Goal: Information Seeking & Learning: Learn about a topic

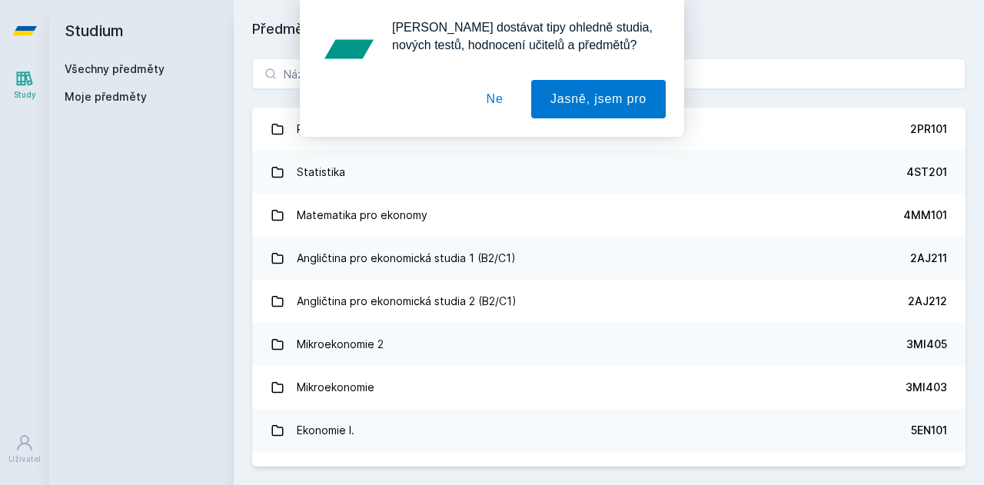
click at [393, 64] on div "[PERSON_NAME] dostávat tipy ohledně studia, nových testů, hodnocení učitelů a p…" at bounding box center [492, 68] width 984 height 137
click at [502, 107] on button "Ne" at bounding box center [494, 99] width 55 height 38
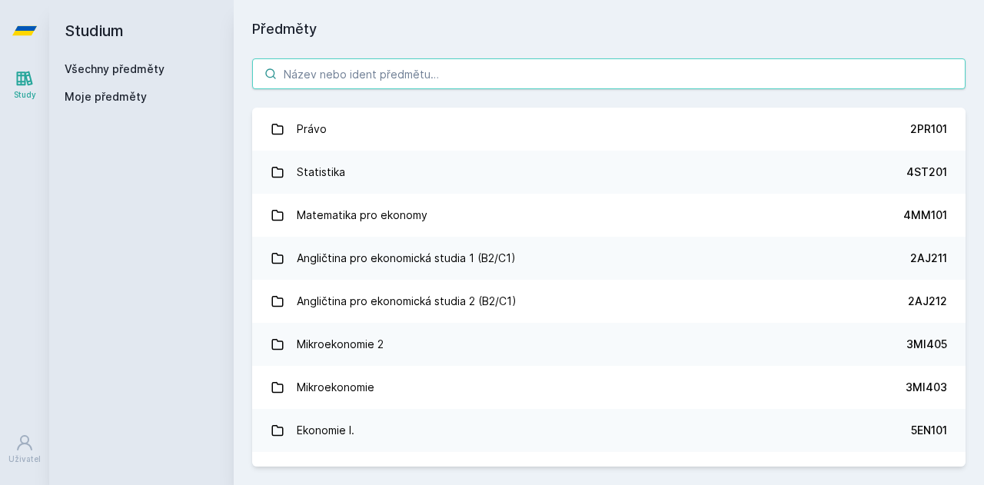
click at [433, 62] on input "search" at bounding box center [608, 73] width 713 height 31
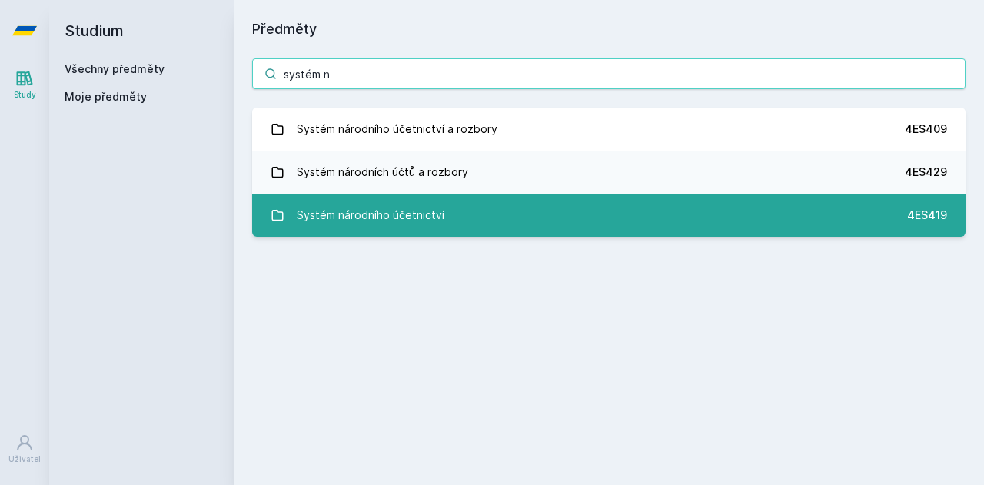
type input "systém n"
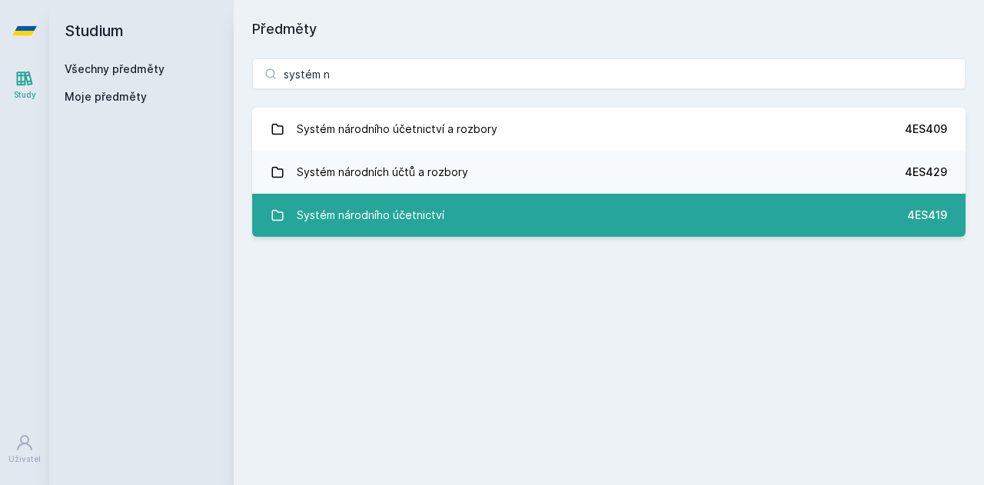
click at [398, 214] on div "Systém národního účetnictví" at bounding box center [371, 215] width 148 height 31
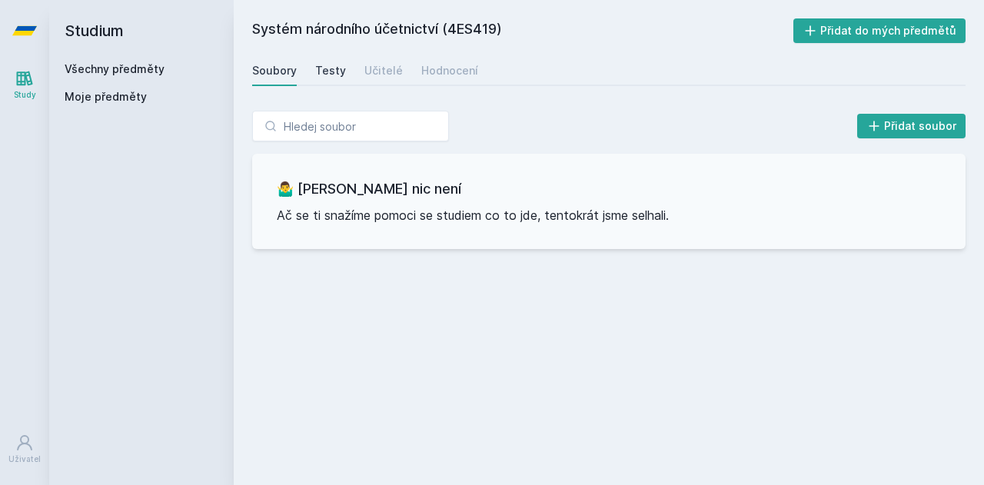
click at [320, 67] on div "Testy" at bounding box center [330, 70] width 31 height 15
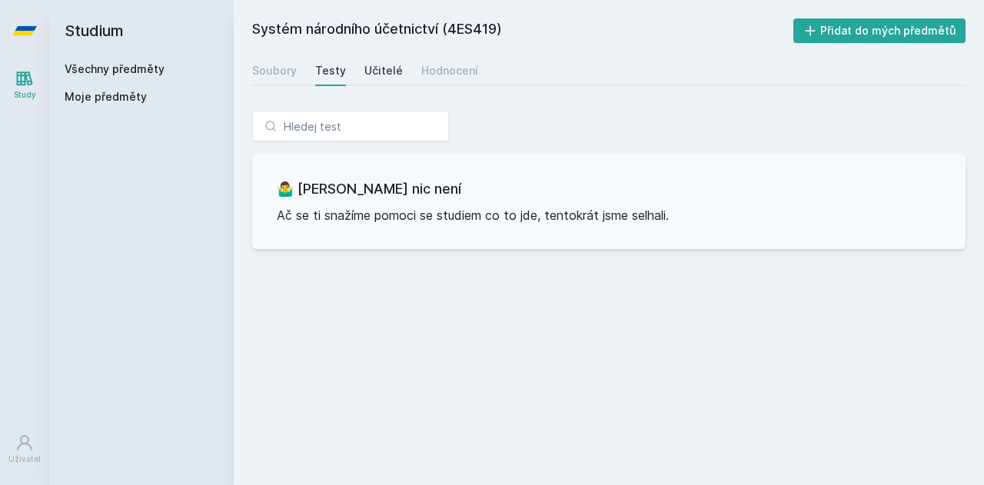
click at [375, 79] on link "Učitelé" at bounding box center [383, 70] width 38 height 31
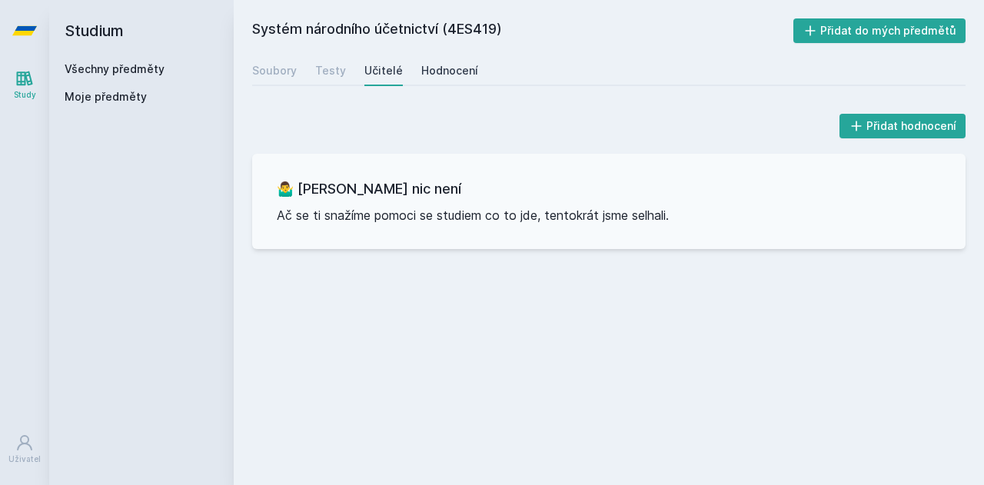
click at [427, 71] on div "Hodnocení" at bounding box center [449, 70] width 57 height 15
click at [383, 73] on div "Učitelé" at bounding box center [383, 70] width 38 height 15
click at [329, 75] on div "Testy" at bounding box center [330, 70] width 31 height 15
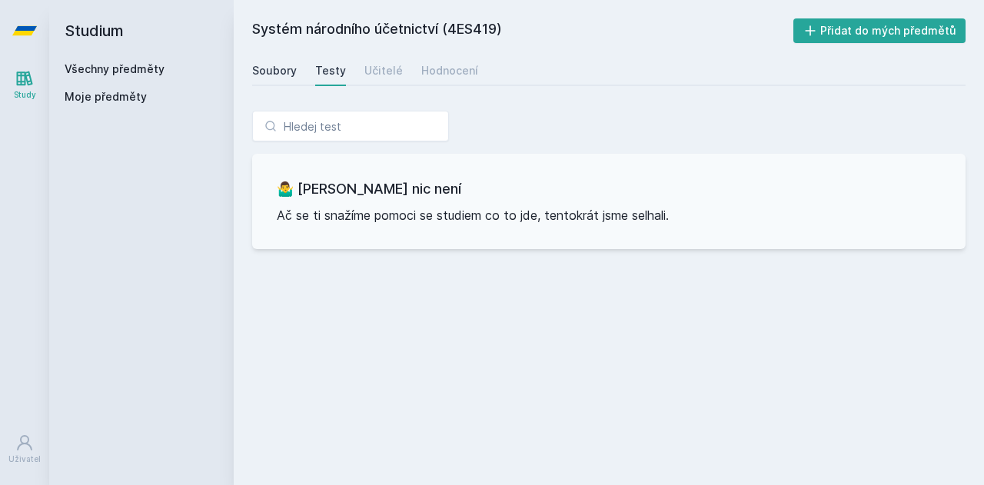
click at [258, 66] on div "Soubory" at bounding box center [274, 70] width 45 height 15
click at [461, 28] on h2 "Systém národního účetnictví (4ES419)" at bounding box center [522, 30] width 541 height 25
drag, startPoint x: 450, startPoint y: 28, endPoint x: 498, endPoint y: 27, distance: 48.5
click at [498, 27] on h2 "Systém národního účetnictví (4ES419)" at bounding box center [522, 30] width 541 height 25
copy h2 "4ES419"
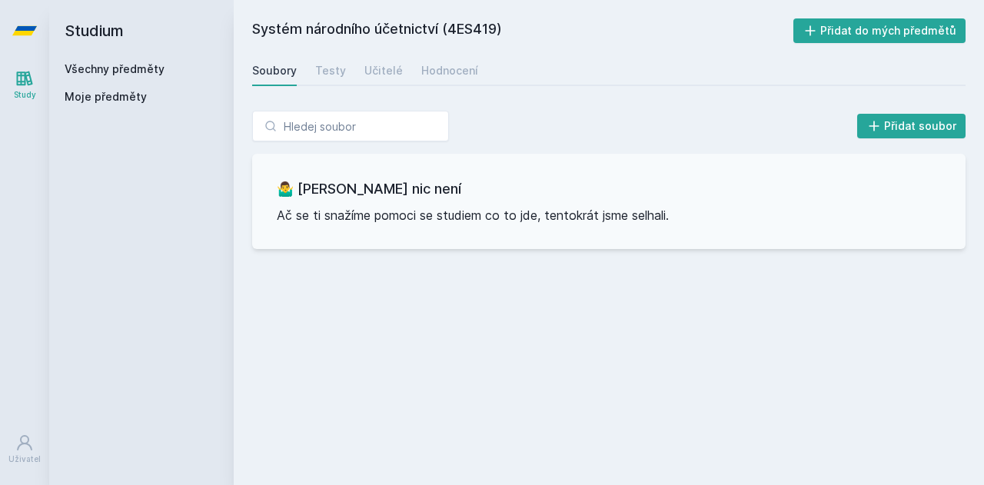
click at [137, 65] on link "Všechny předměty" at bounding box center [115, 68] width 100 height 13
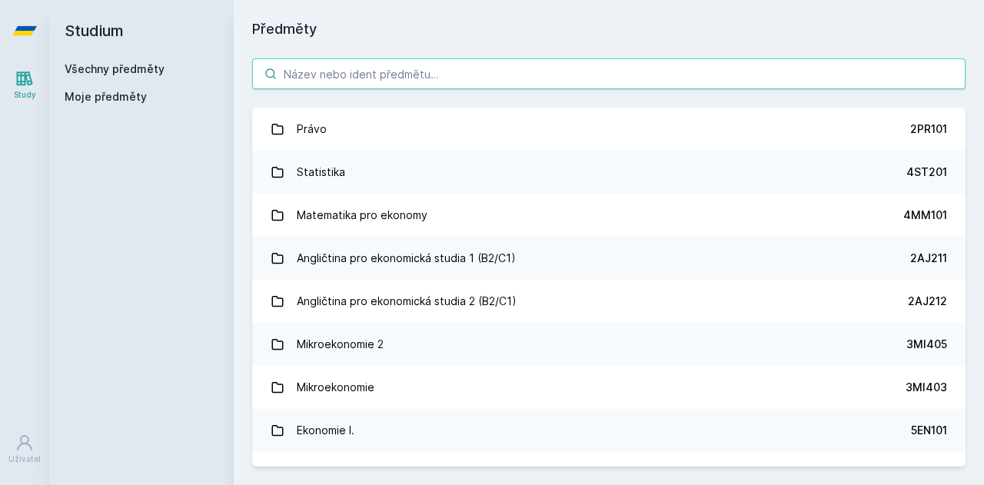
click at [335, 71] on input "search" at bounding box center [608, 73] width 713 height 31
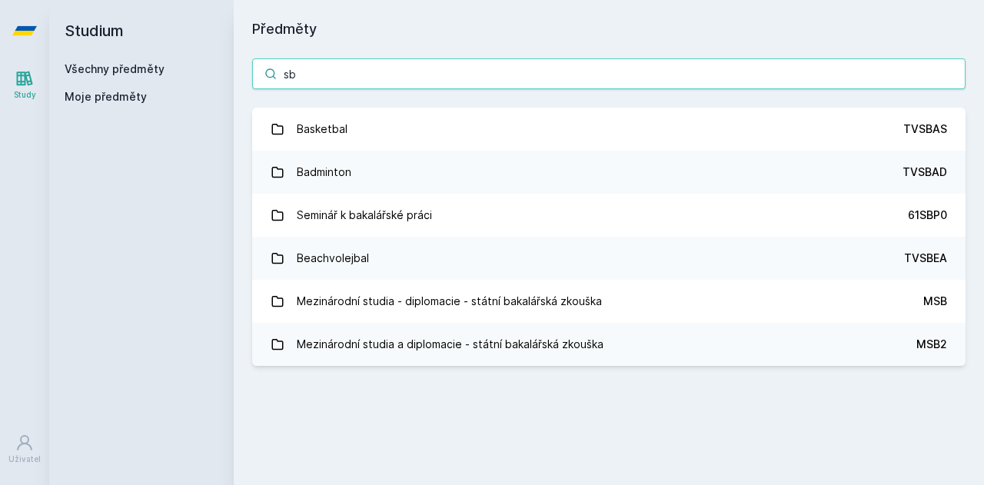
type input "s"
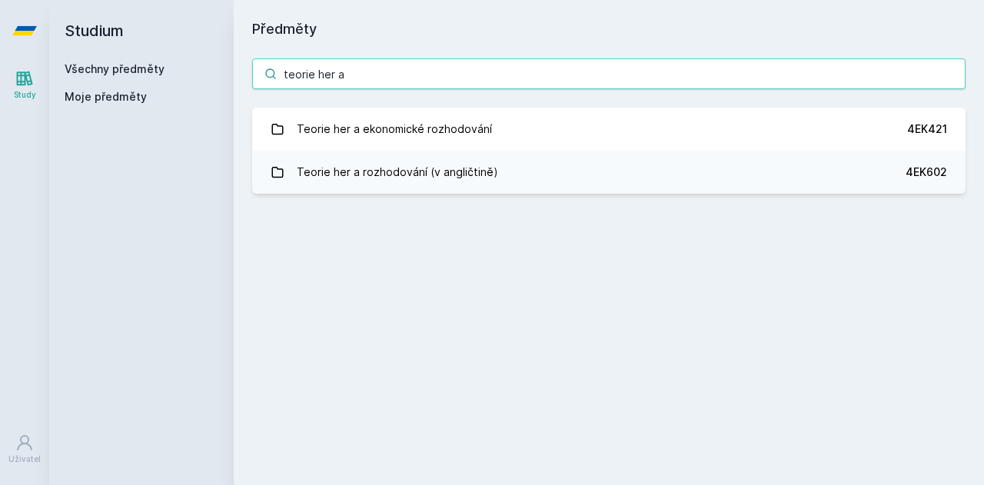
type input "teorie her a"
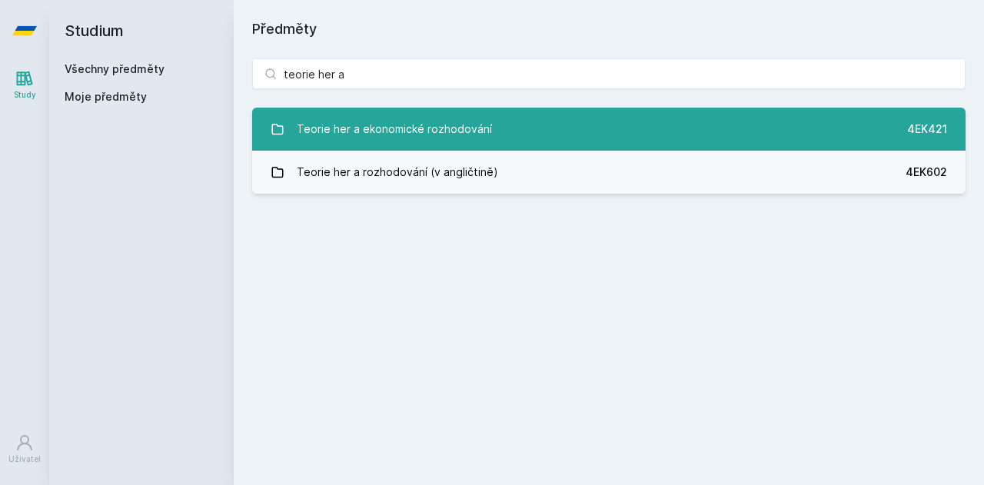
click at [438, 129] on div "Teorie her a ekonomické rozhodování" at bounding box center [394, 129] width 195 height 31
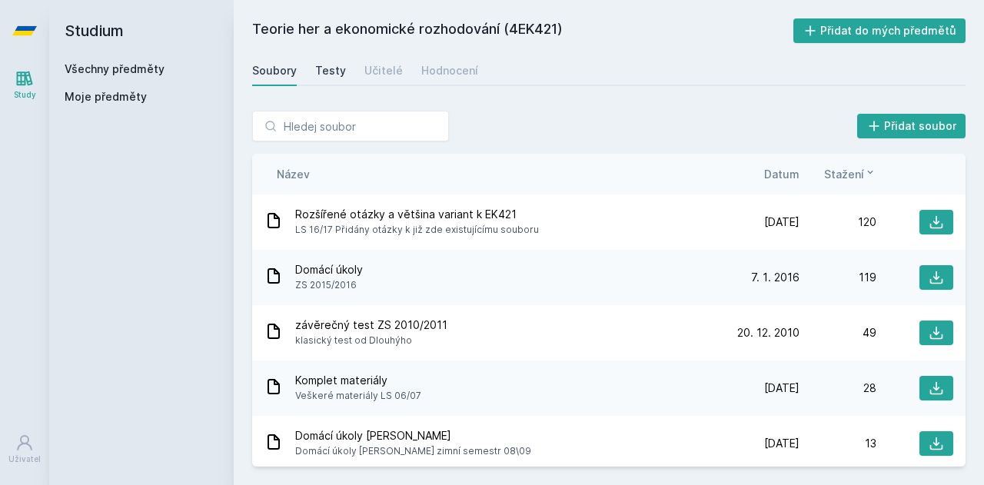
click at [327, 75] on div "Testy" at bounding box center [330, 70] width 31 height 15
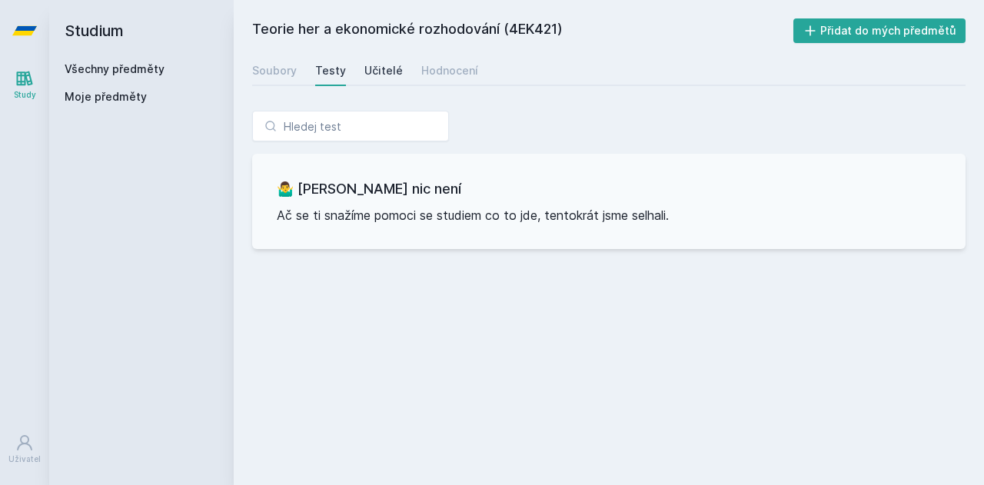
click at [377, 72] on div "Učitelé" at bounding box center [383, 70] width 38 height 15
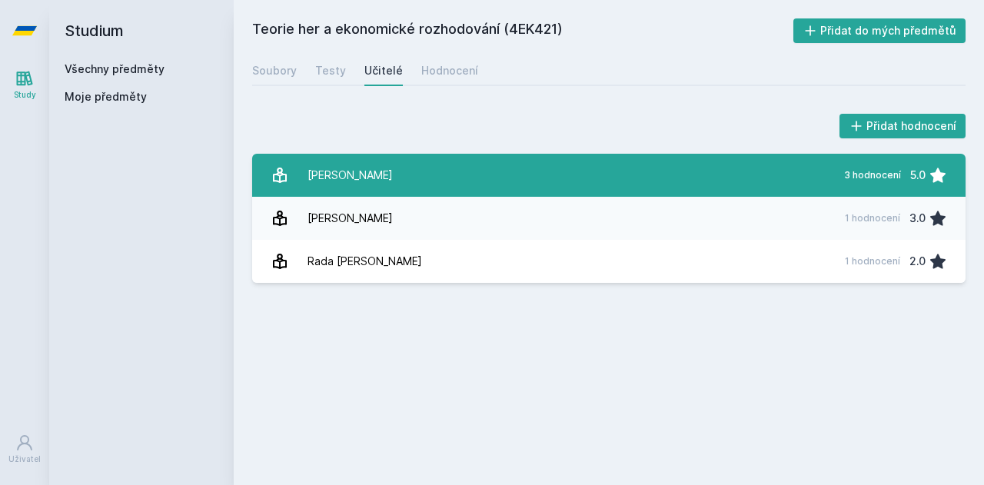
click at [400, 183] on link "Dlouhý Martin 3 hodnocení 5.0" at bounding box center [608, 175] width 713 height 43
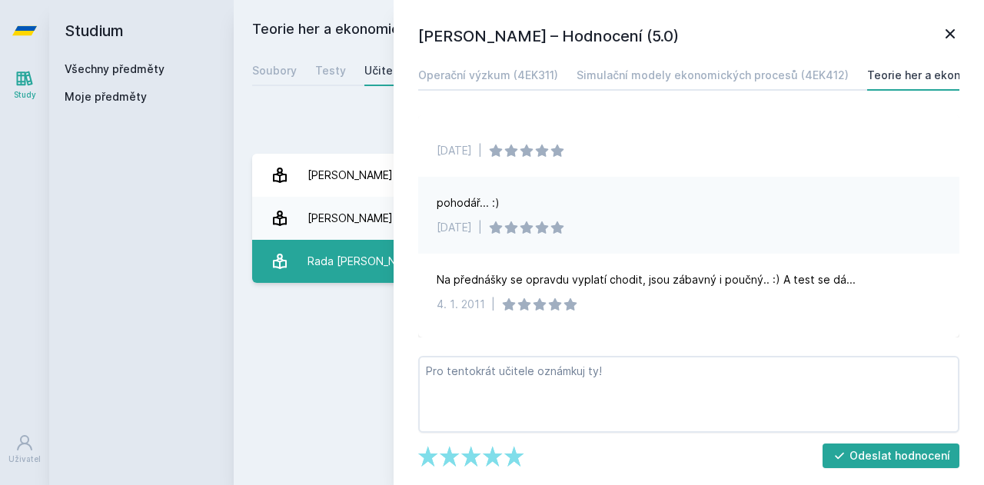
click at [347, 256] on div "Rada [PERSON_NAME]" at bounding box center [364, 261] width 115 height 31
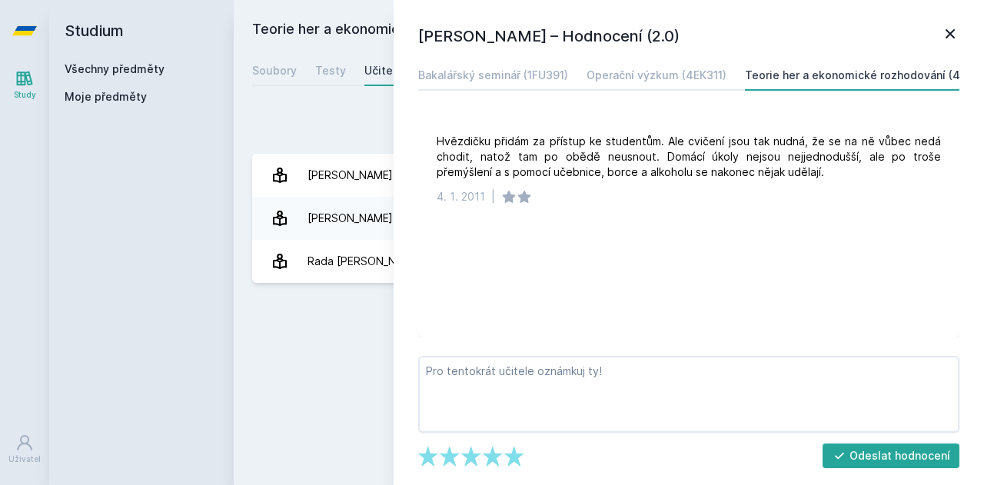
click at [949, 32] on icon at bounding box center [950, 34] width 18 height 18
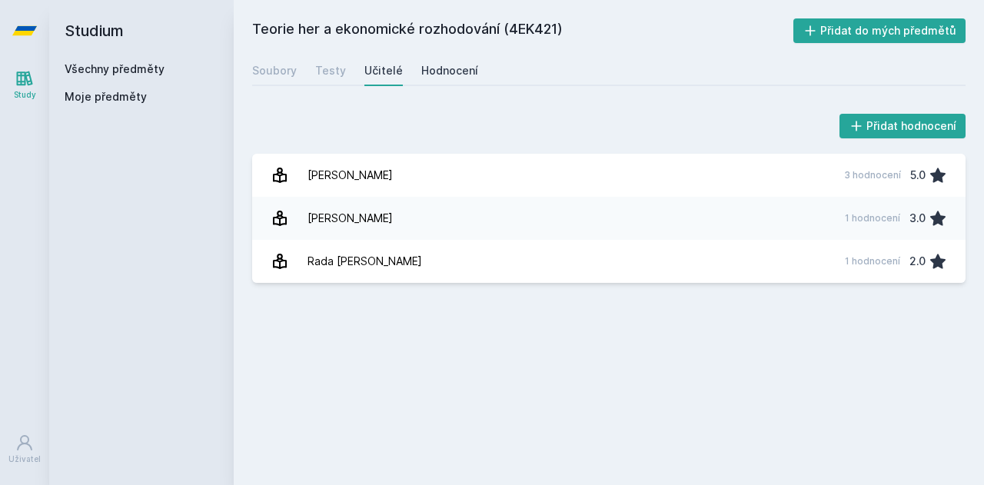
click at [460, 71] on div "Hodnocení" at bounding box center [449, 70] width 57 height 15
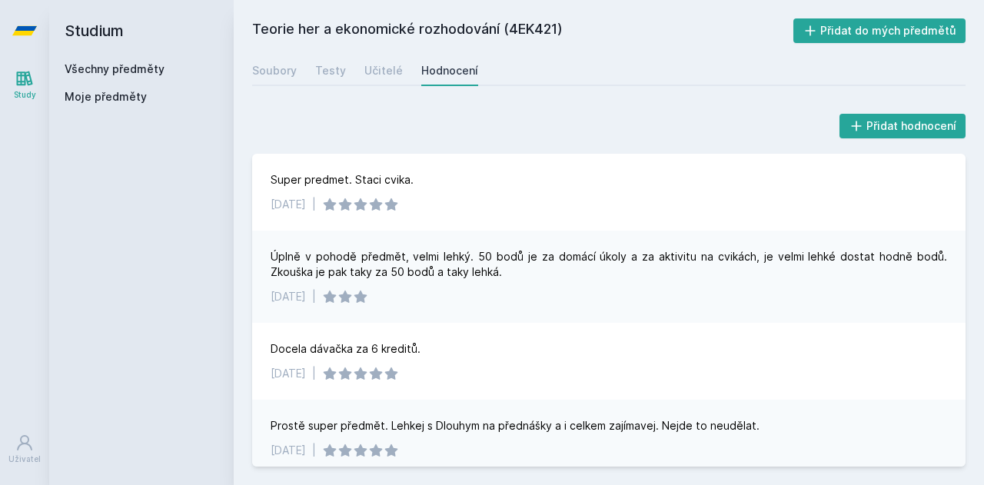
click at [123, 70] on link "Všechny předměty" at bounding box center [115, 68] width 100 height 13
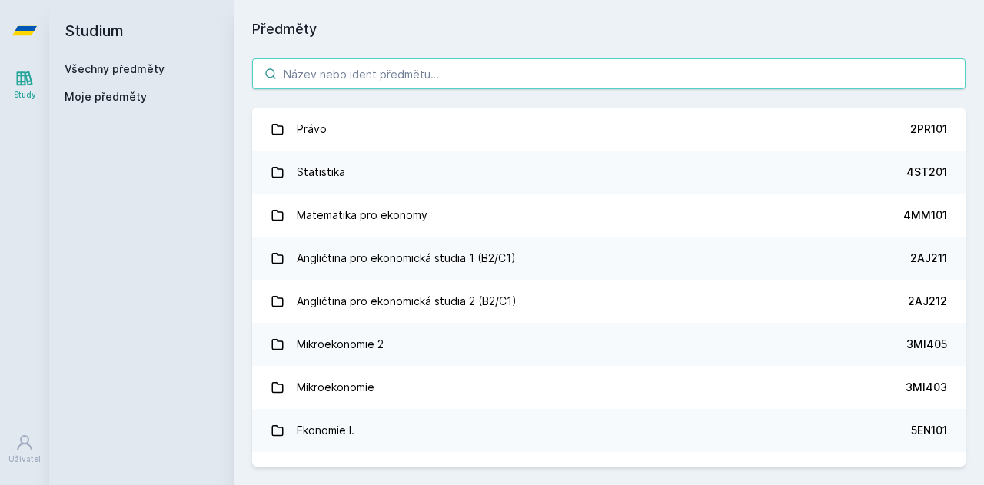
click at [335, 62] on input "search" at bounding box center [608, 73] width 713 height 31
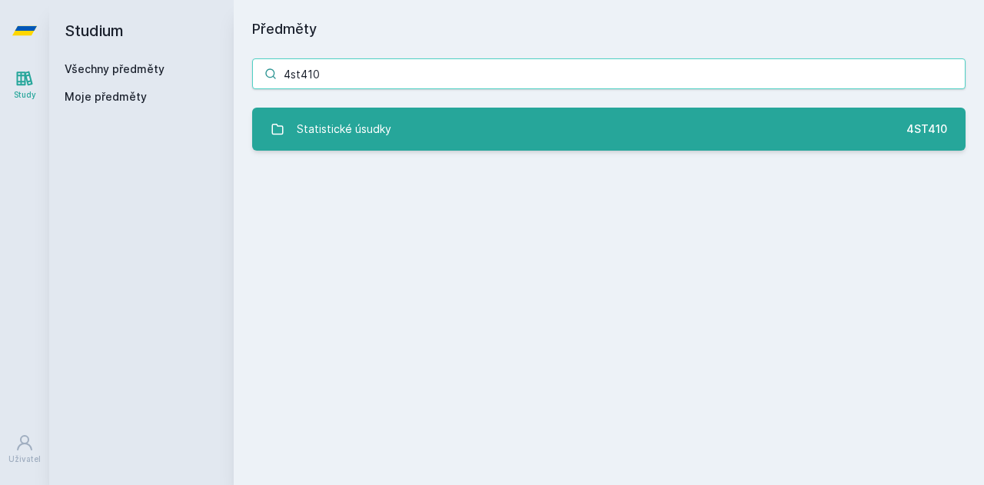
type input "4st410"
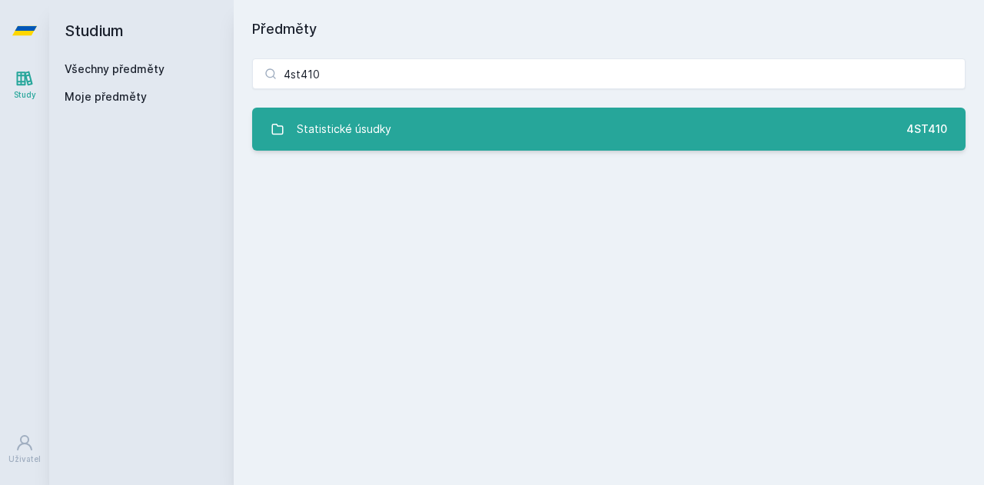
click at [386, 142] on div "Statistické úsudky" at bounding box center [344, 129] width 95 height 31
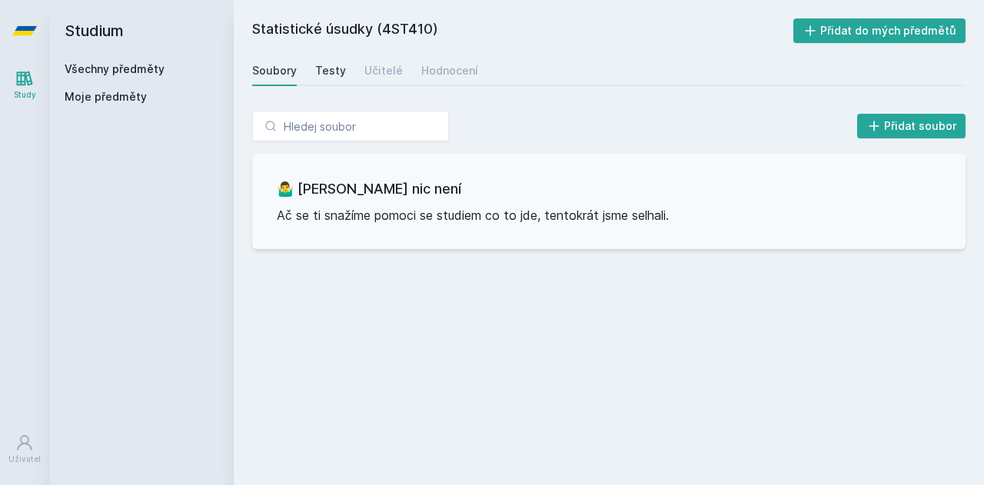
click at [327, 76] on div "Testy" at bounding box center [330, 70] width 31 height 15
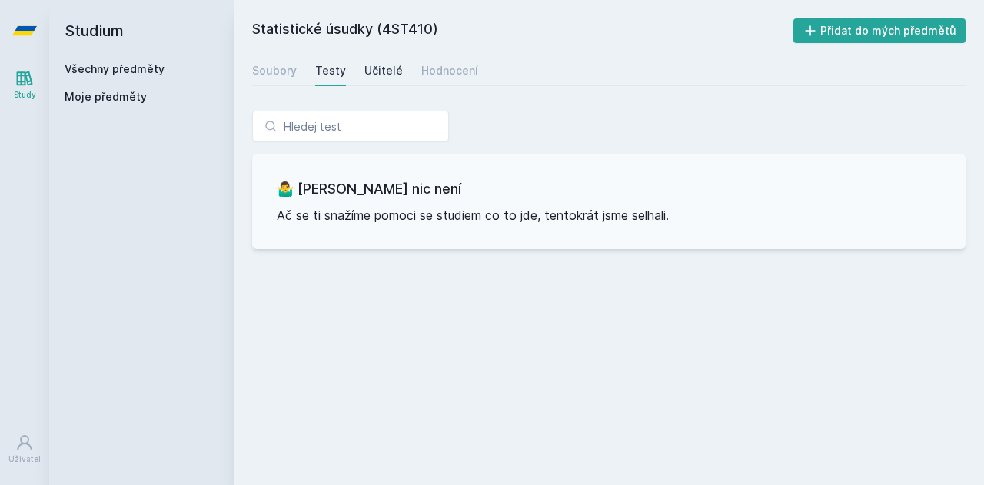
click at [377, 68] on div "Učitelé" at bounding box center [383, 70] width 38 height 15
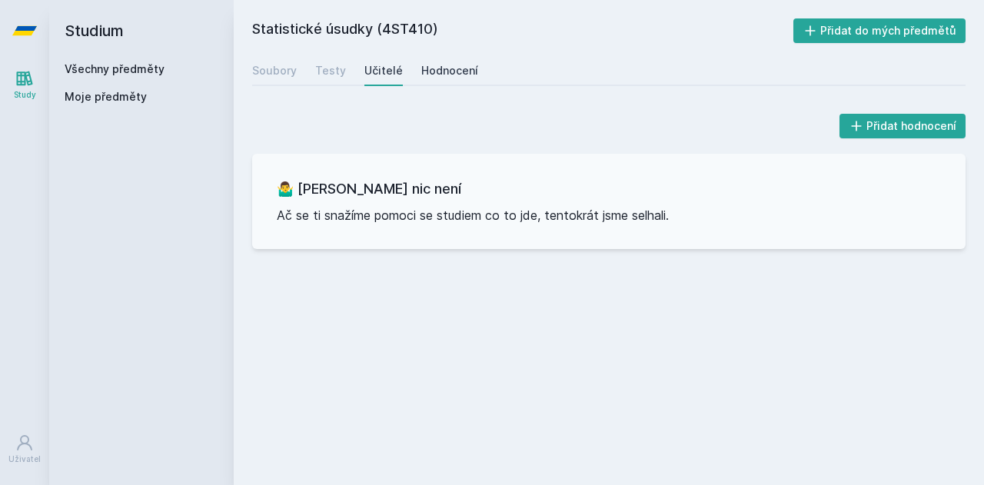
click at [443, 70] on div "Hodnocení" at bounding box center [449, 70] width 57 height 15
click at [131, 69] on link "Všechny předměty" at bounding box center [115, 68] width 100 height 13
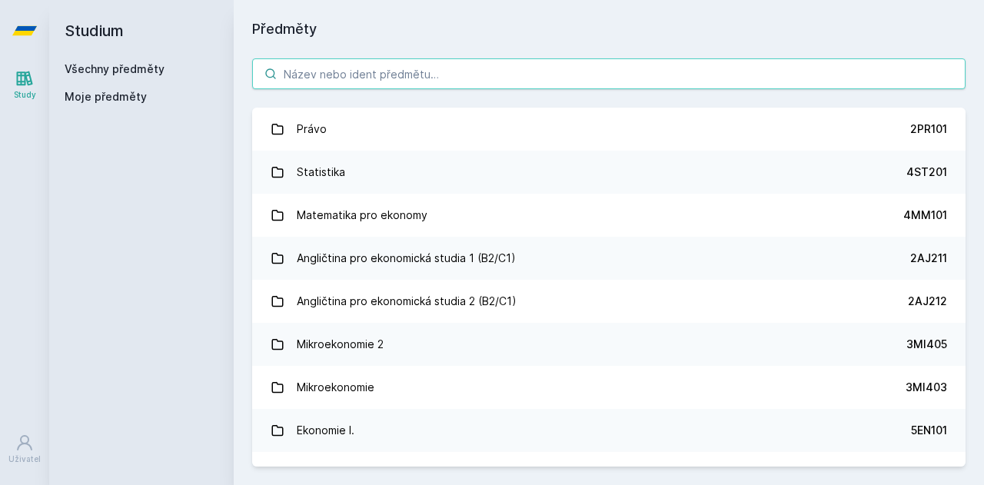
click at [335, 62] on input "search" at bounding box center [608, 73] width 713 height 31
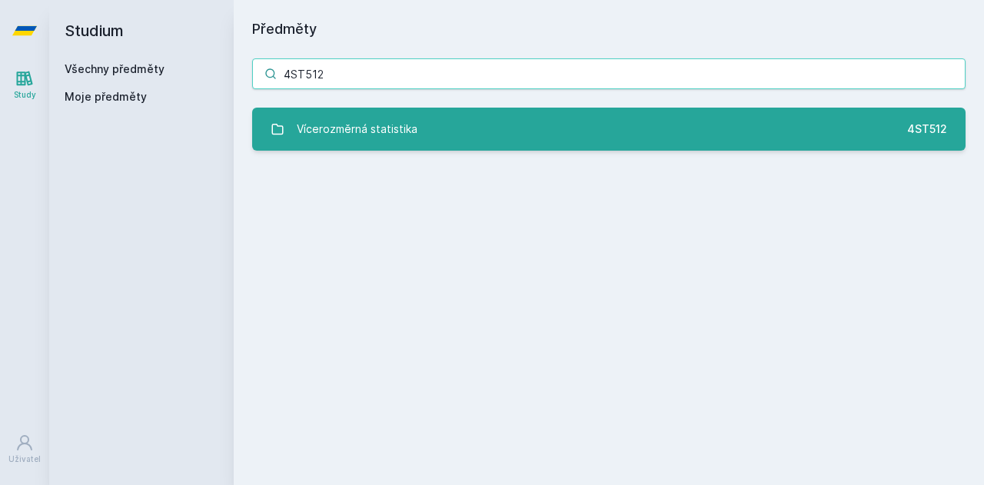
type input "4ST512"
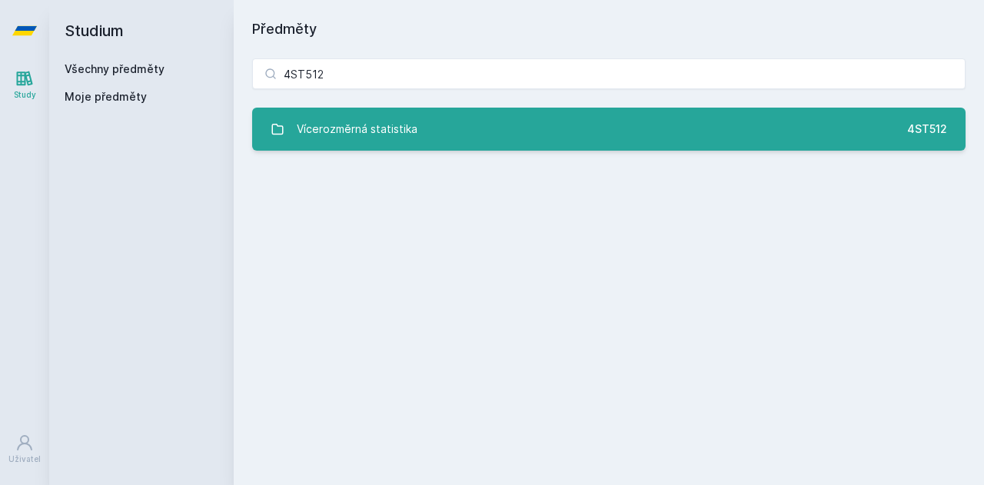
click at [450, 132] on link "Vícerozměrná statistika 4ST512" at bounding box center [608, 129] width 713 height 43
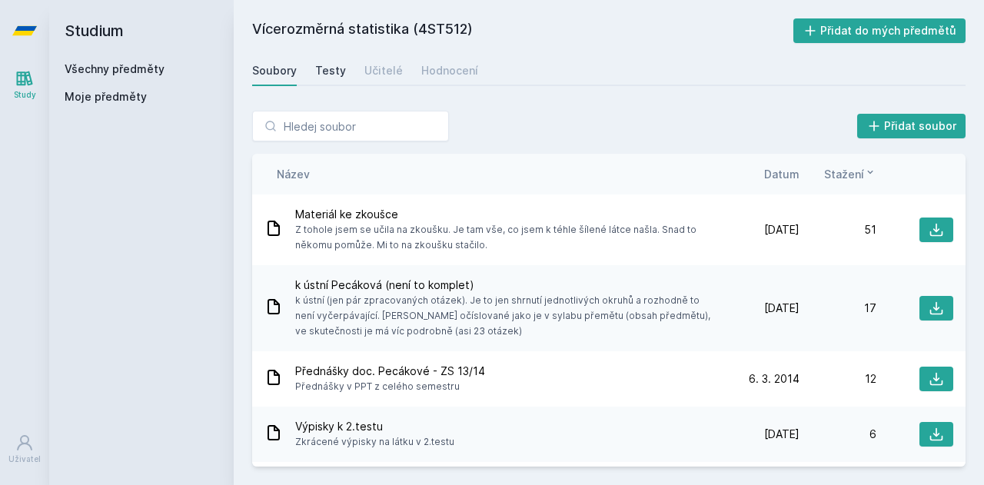
click at [323, 71] on div "Testy" at bounding box center [330, 70] width 31 height 15
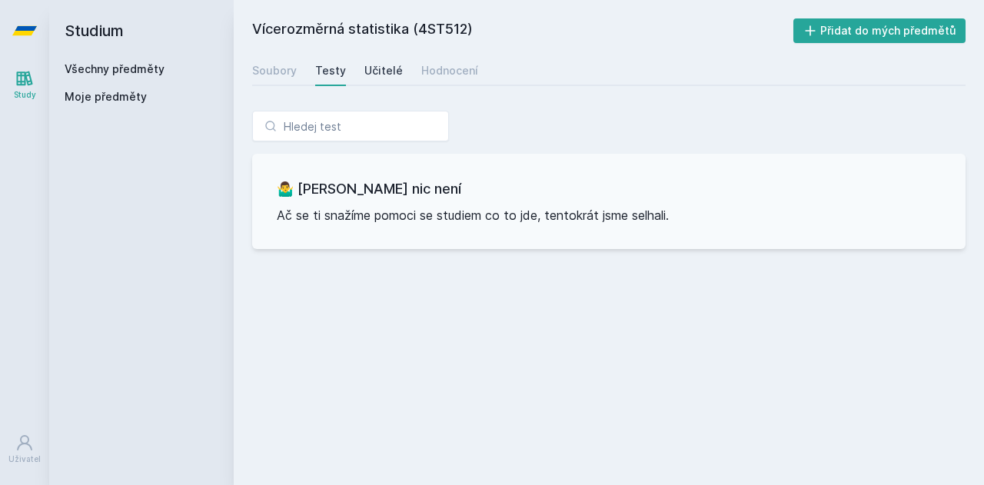
click at [366, 67] on div "Učitelé" at bounding box center [383, 70] width 38 height 15
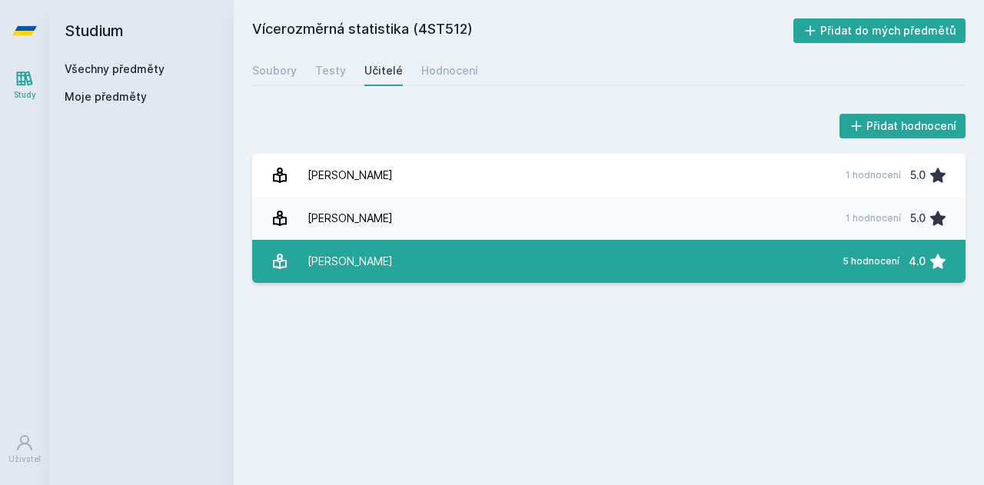
click at [381, 265] on link "[PERSON_NAME] 5 hodnocení 4.0" at bounding box center [608, 261] width 713 height 43
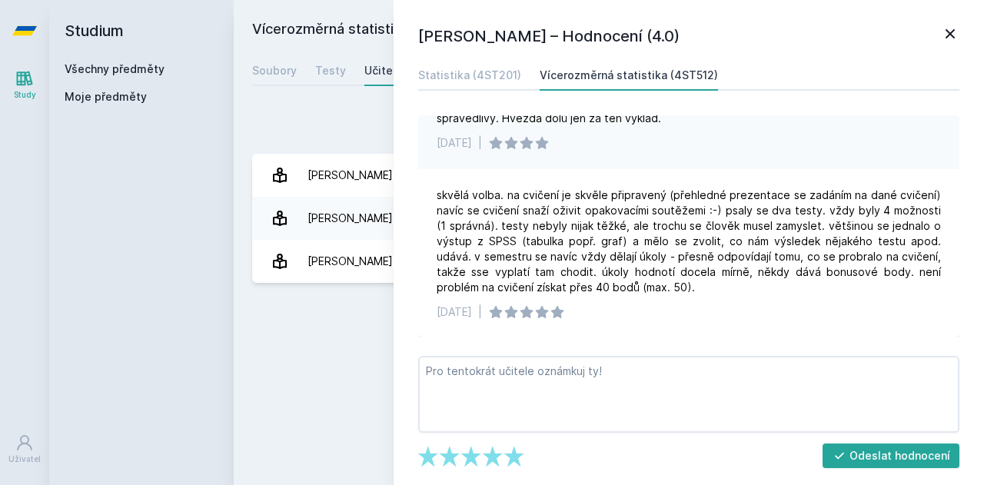
scroll to position [608, 0]
click at [950, 30] on icon at bounding box center [950, 34] width 18 height 18
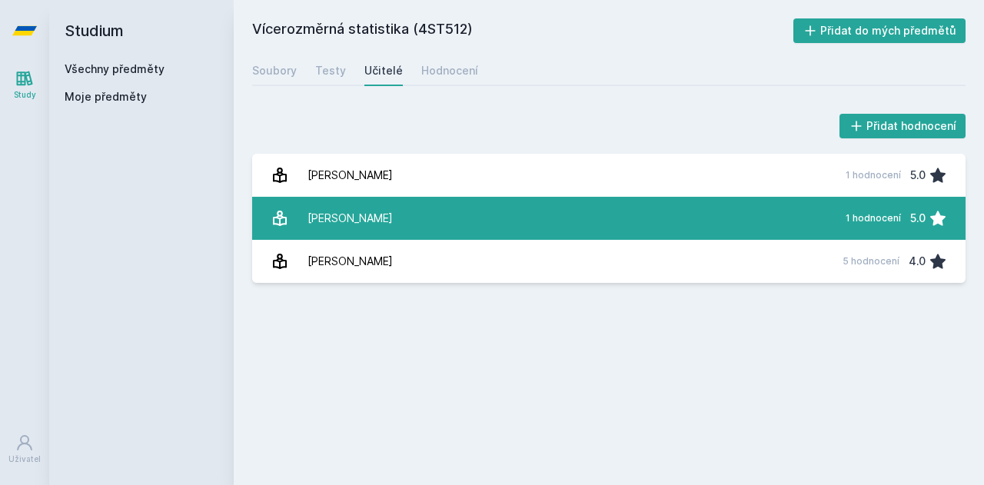
click at [437, 221] on link "[PERSON_NAME] 1 hodnocení 5.0" at bounding box center [608, 218] width 713 height 43
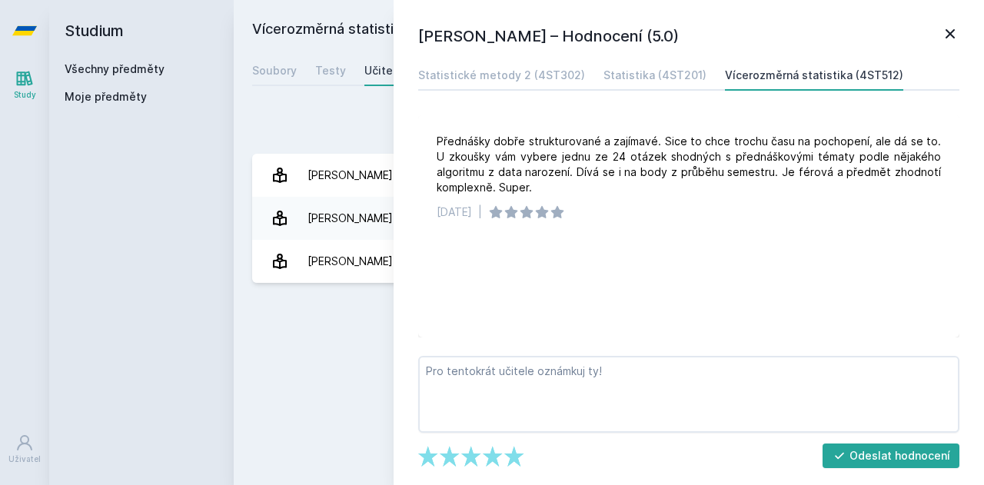
click at [950, 31] on icon at bounding box center [950, 34] width 18 height 18
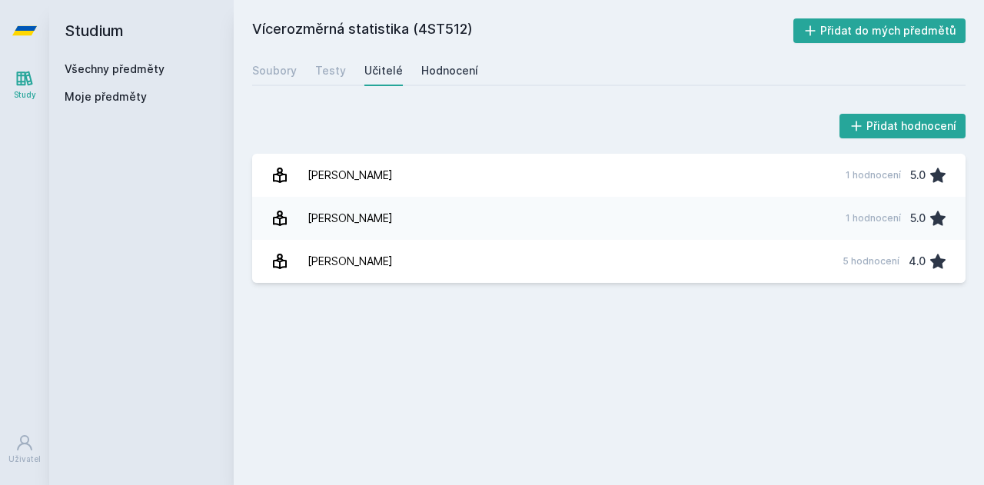
click at [451, 67] on div "Hodnocení" at bounding box center [449, 70] width 57 height 15
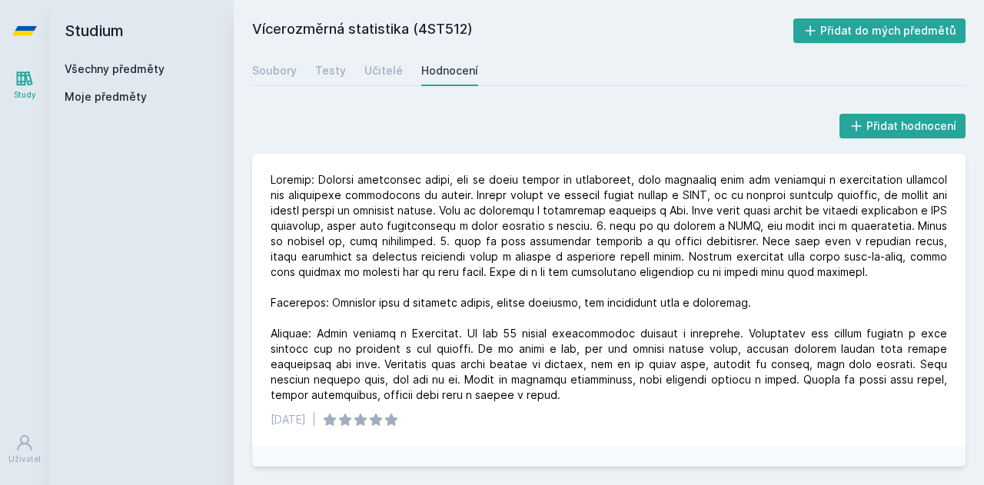
click at [96, 68] on link "Všechny předměty" at bounding box center [115, 68] width 100 height 13
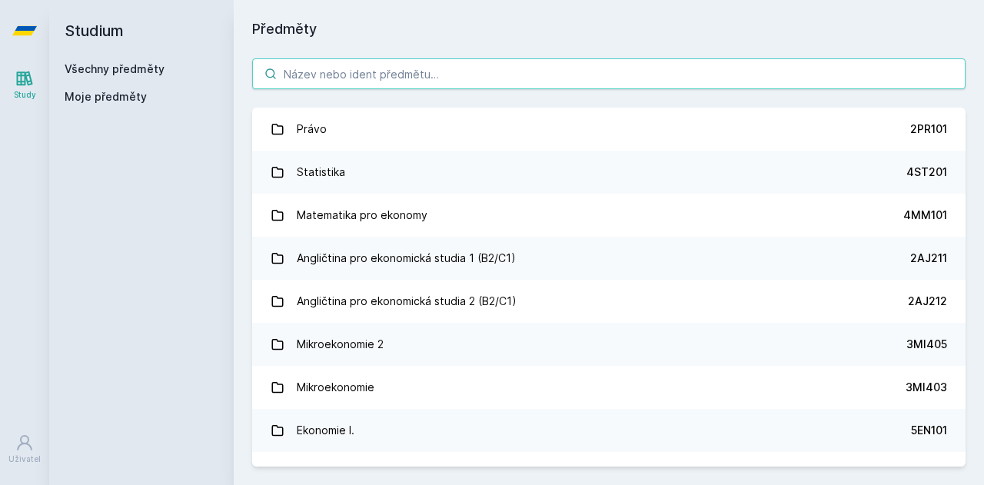
click at [375, 76] on input "search" at bounding box center [608, 73] width 713 height 31
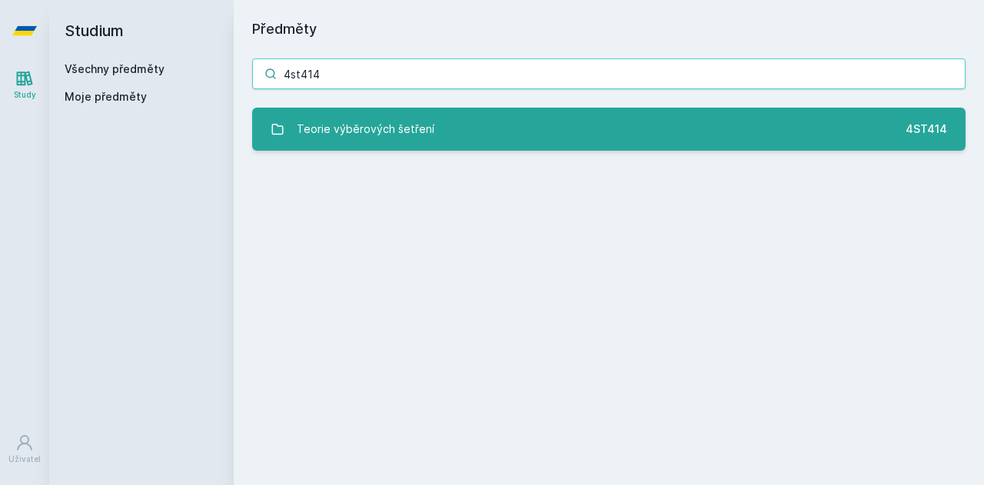
type input "4st414"
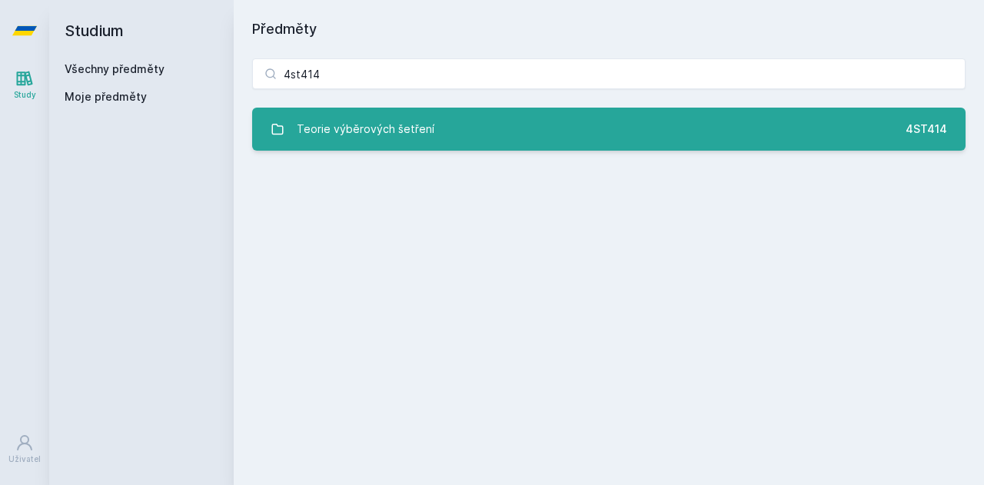
click at [387, 123] on div "Teorie výběrových šetření" at bounding box center [366, 129] width 138 height 31
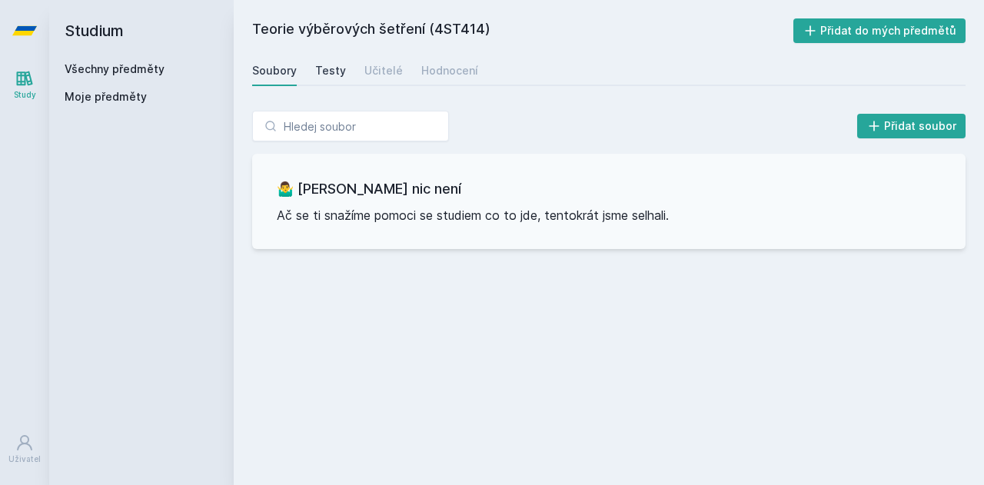
click at [317, 82] on link "Testy" at bounding box center [330, 70] width 31 height 31
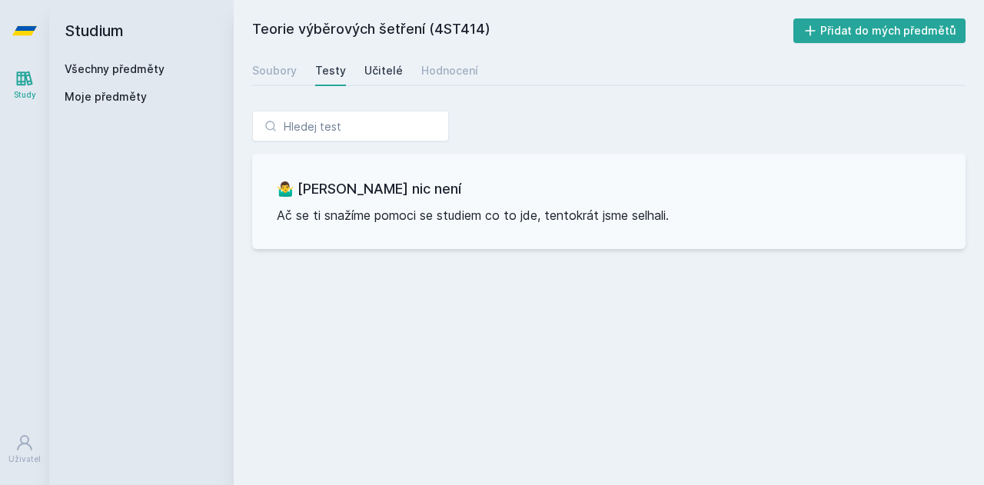
click at [364, 78] on div "Učitelé" at bounding box center [383, 70] width 38 height 15
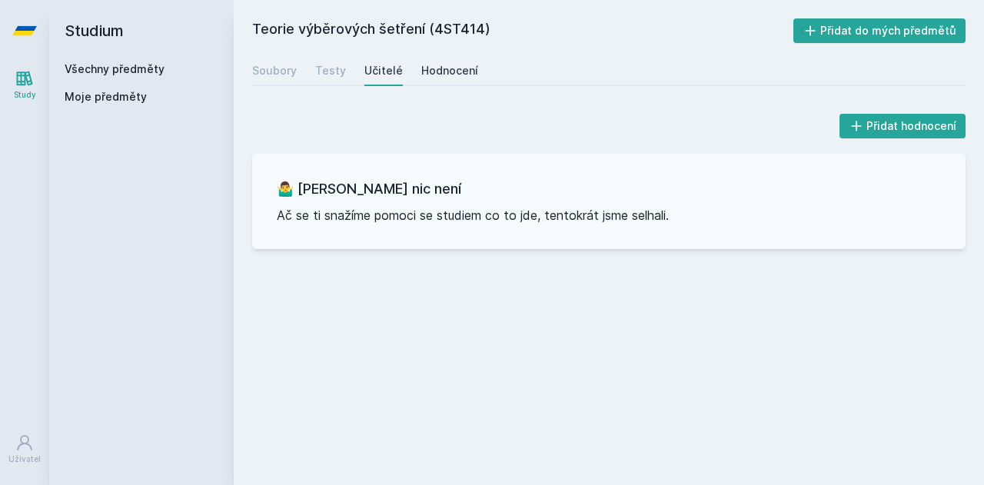
click at [430, 72] on div "Hodnocení" at bounding box center [449, 70] width 57 height 15
click at [120, 64] on link "Všechny předměty" at bounding box center [115, 68] width 100 height 13
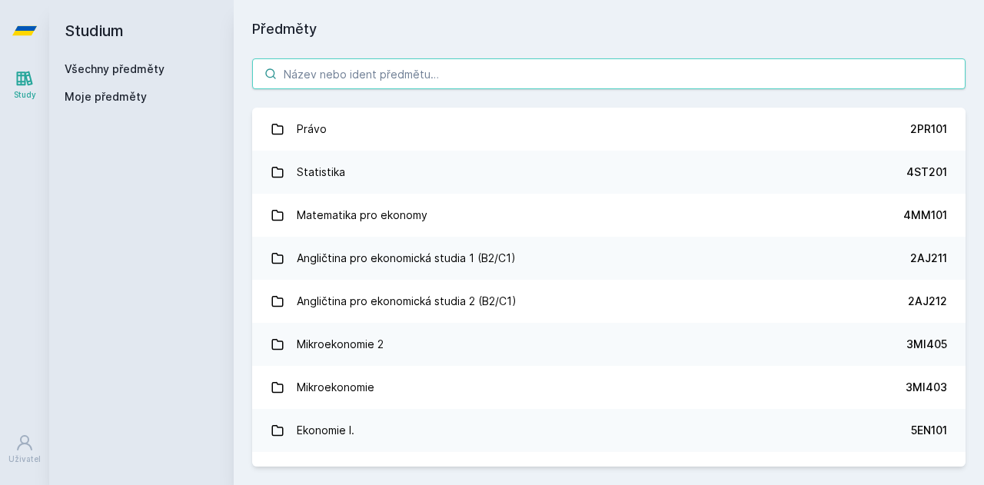
click at [331, 75] on input "search" at bounding box center [608, 73] width 713 height 31
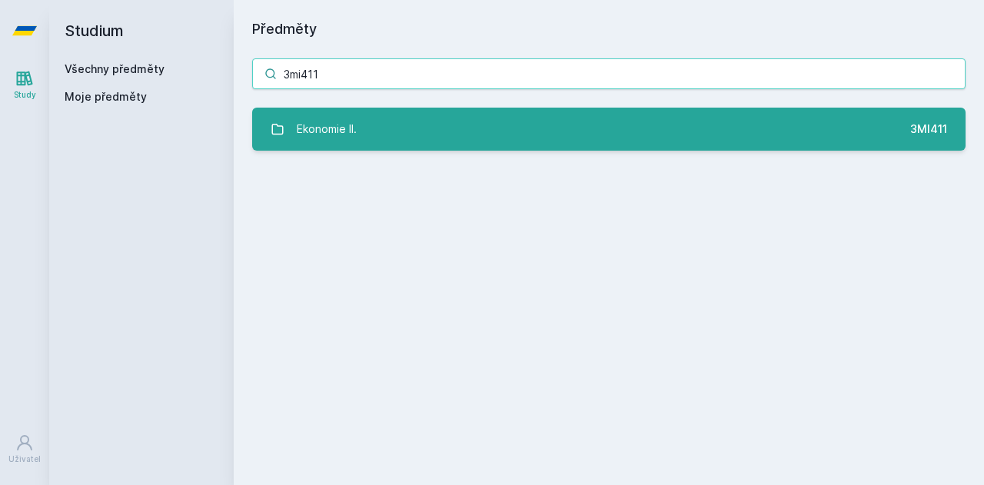
type input "3mi411"
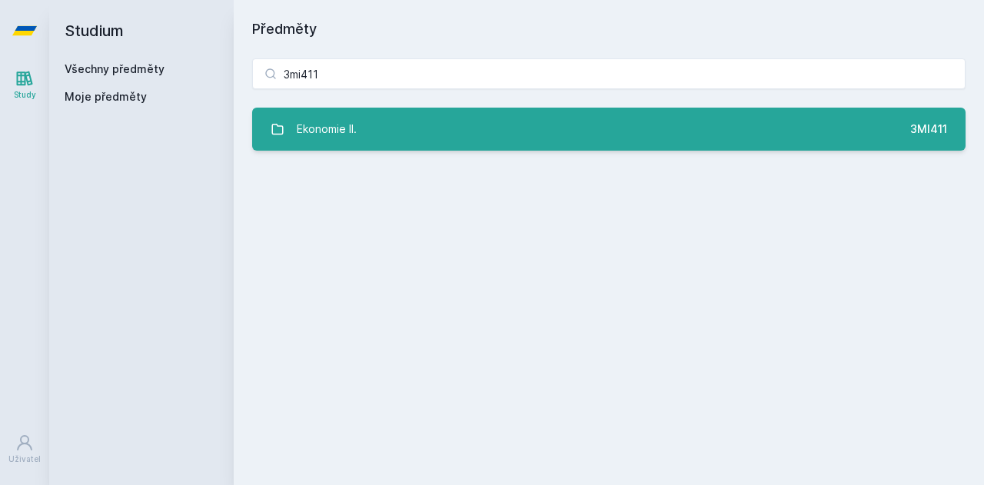
click at [356, 128] on div "Ekonomie II." at bounding box center [327, 129] width 60 height 31
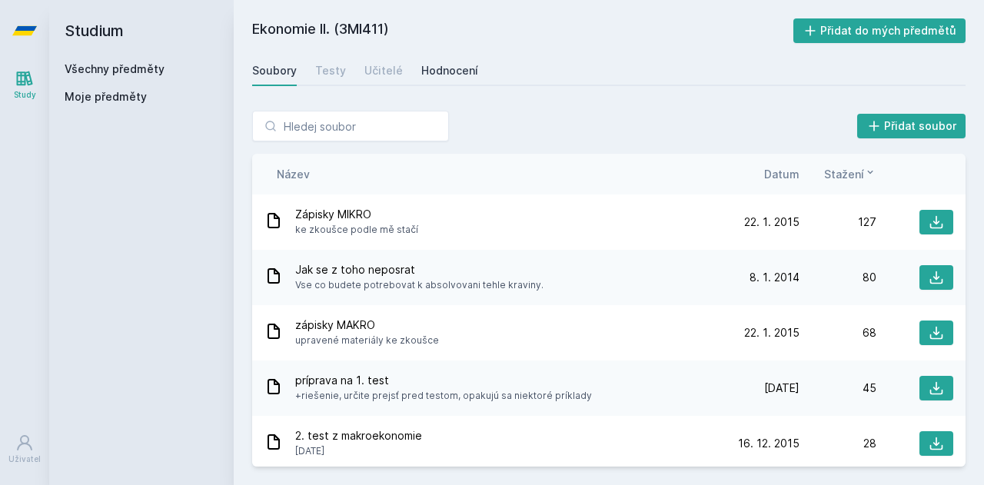
click at [440, 71] on div "Hodnocení" at bounding box center [449, 70] width 57 height 15
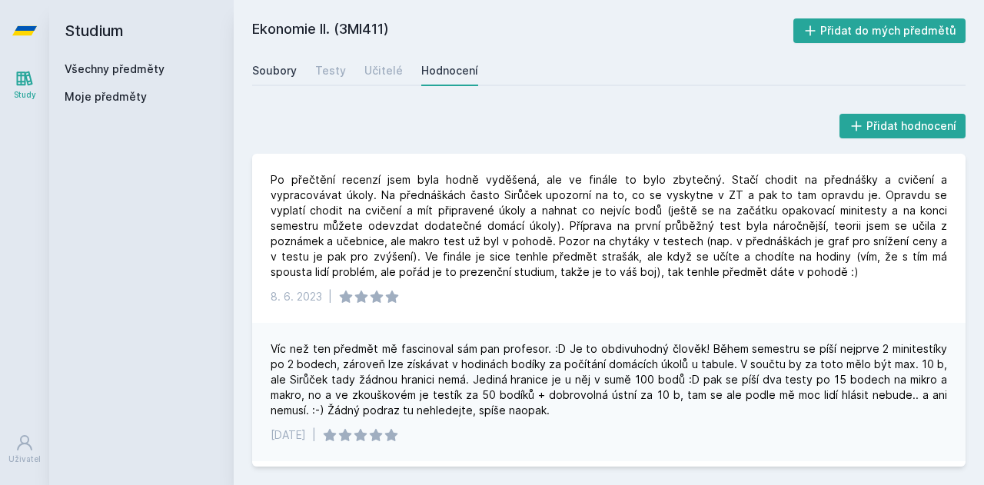
click at [274, 67] on div "Soubory" at bounding box center [274, 70] width 45 height 15
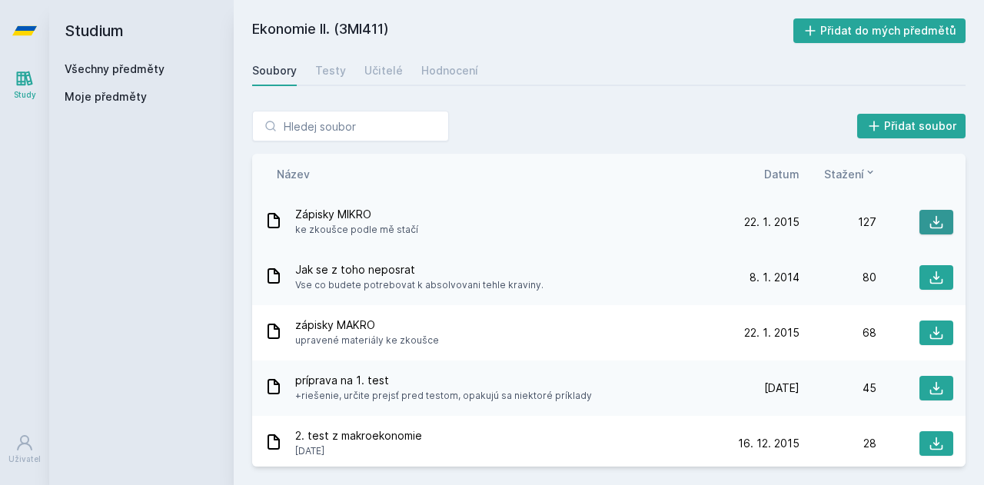
click at [929, 225] on icon at bounding box center [936, 221] width 15 height 15
